Goal: Navigation & Orientation: Go to known website

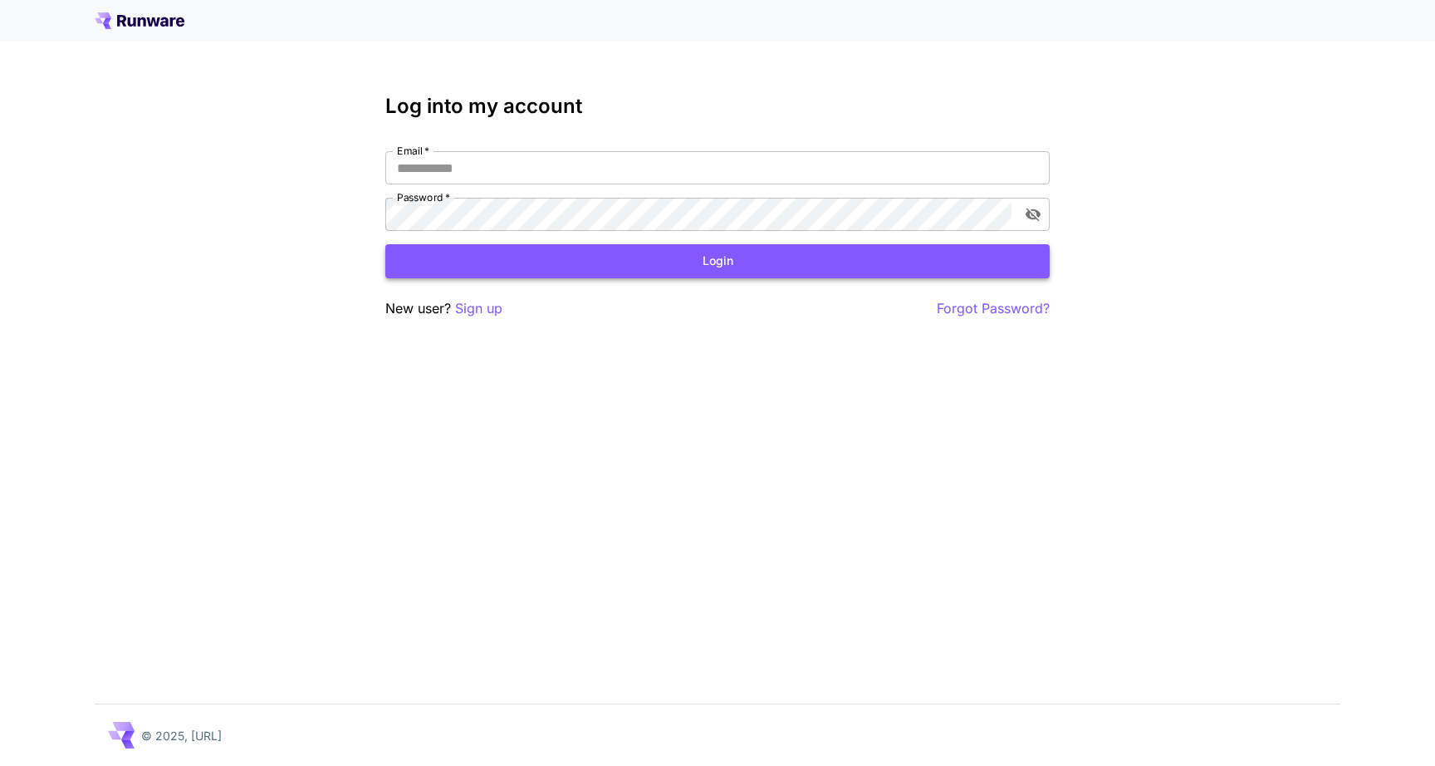
type input "**********"
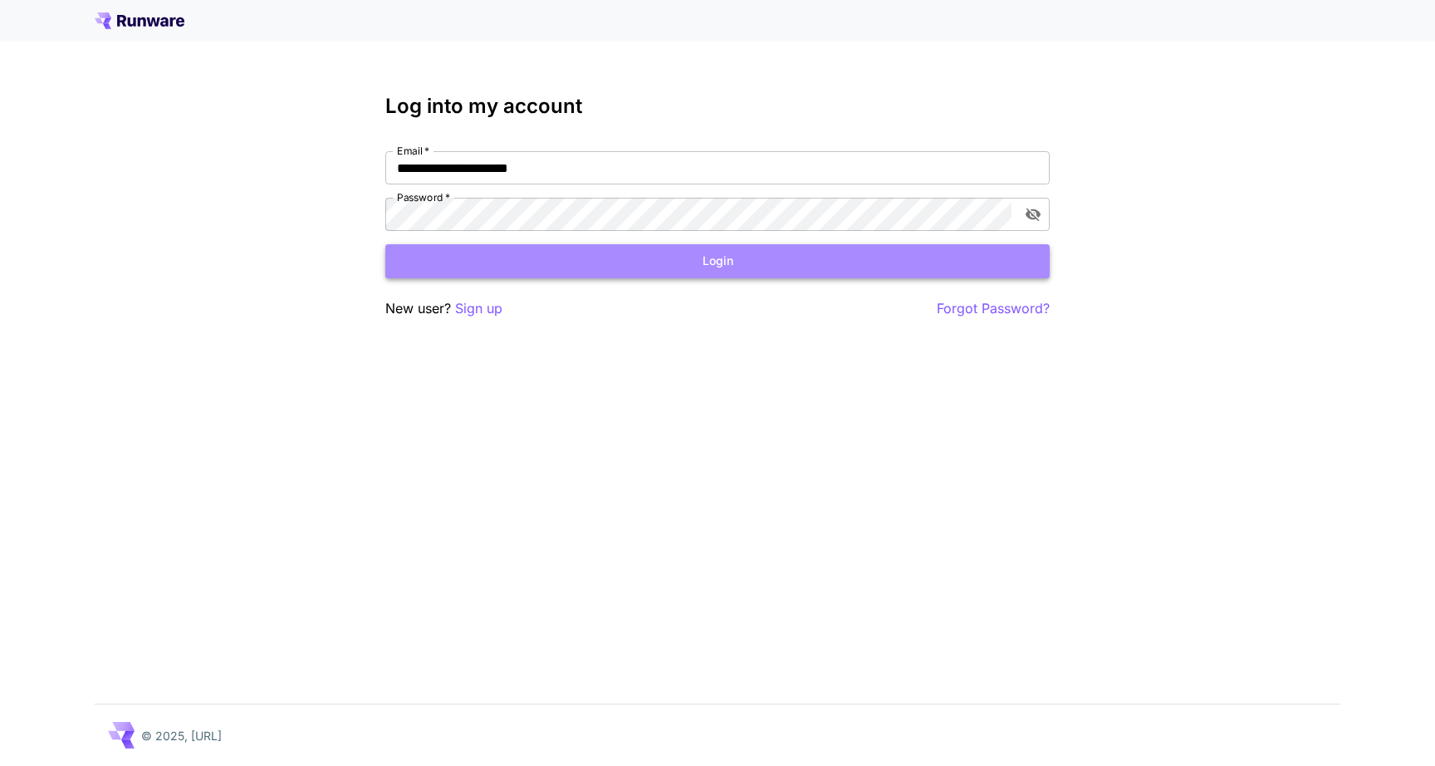
click at [810, 263] on button "Login" at bounding box center [717, 261] width 664 height 34
